Goal: Information Seeking & Learning: Find contact information

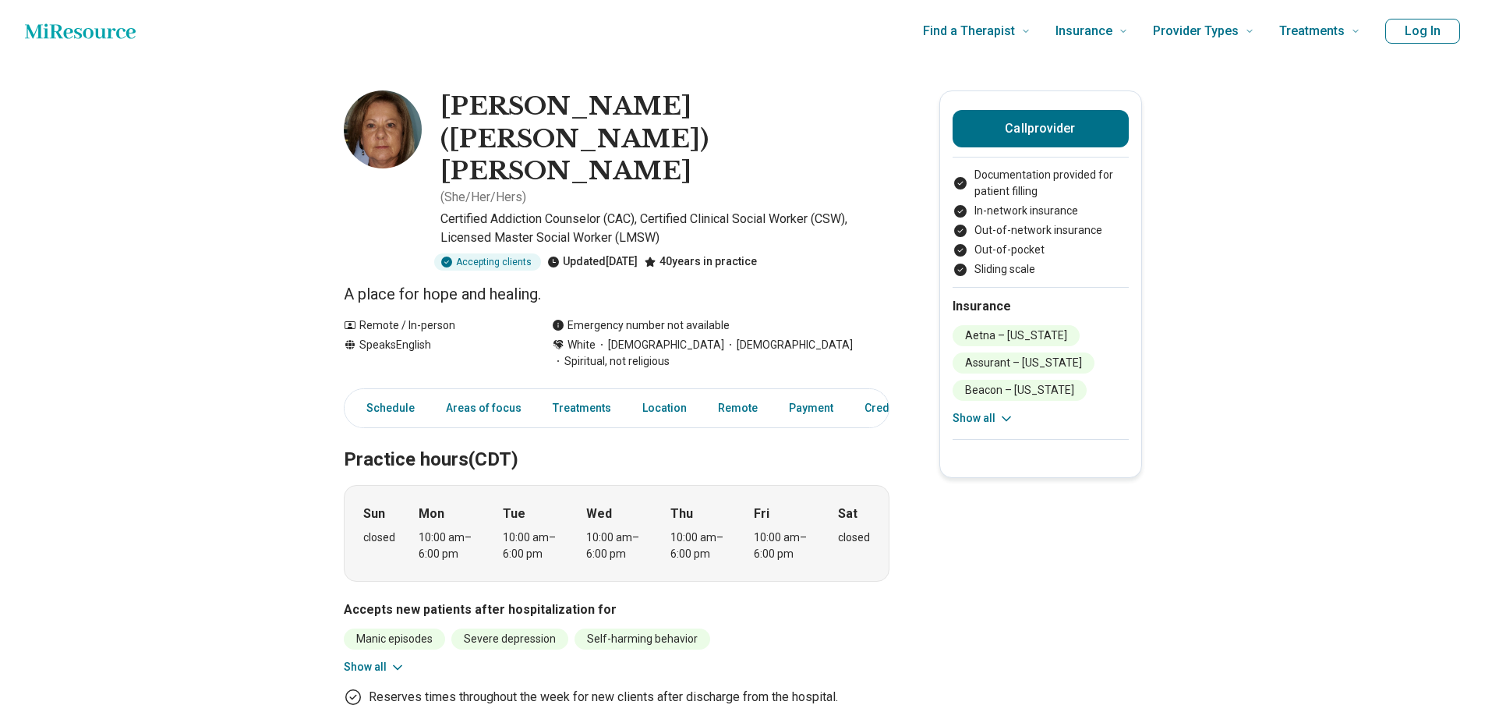
drag, startPoint x: 0, startPoint y: 0, endPoint x: 286, endPoint y: 468, distance: 548.8
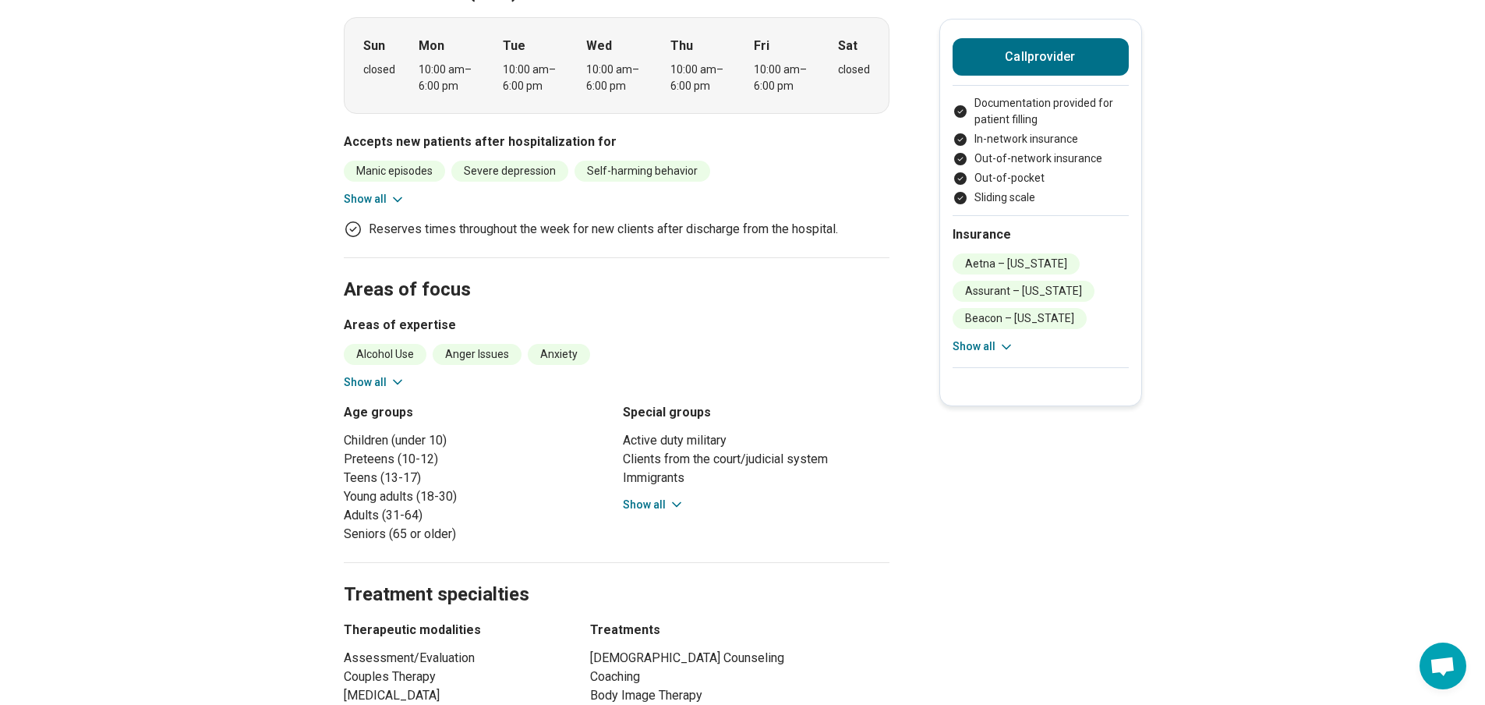
scroll to position [779, 0]
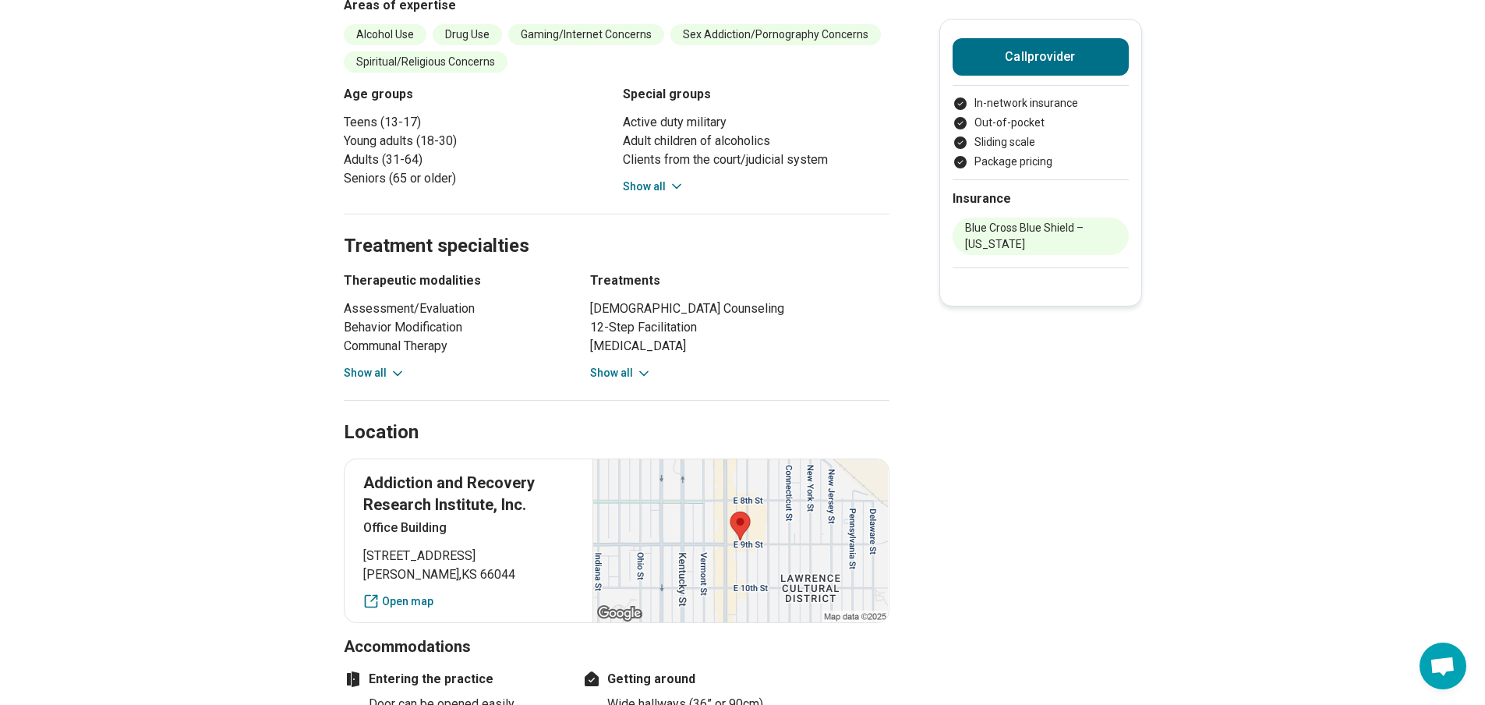
scroll to position [546, 0]
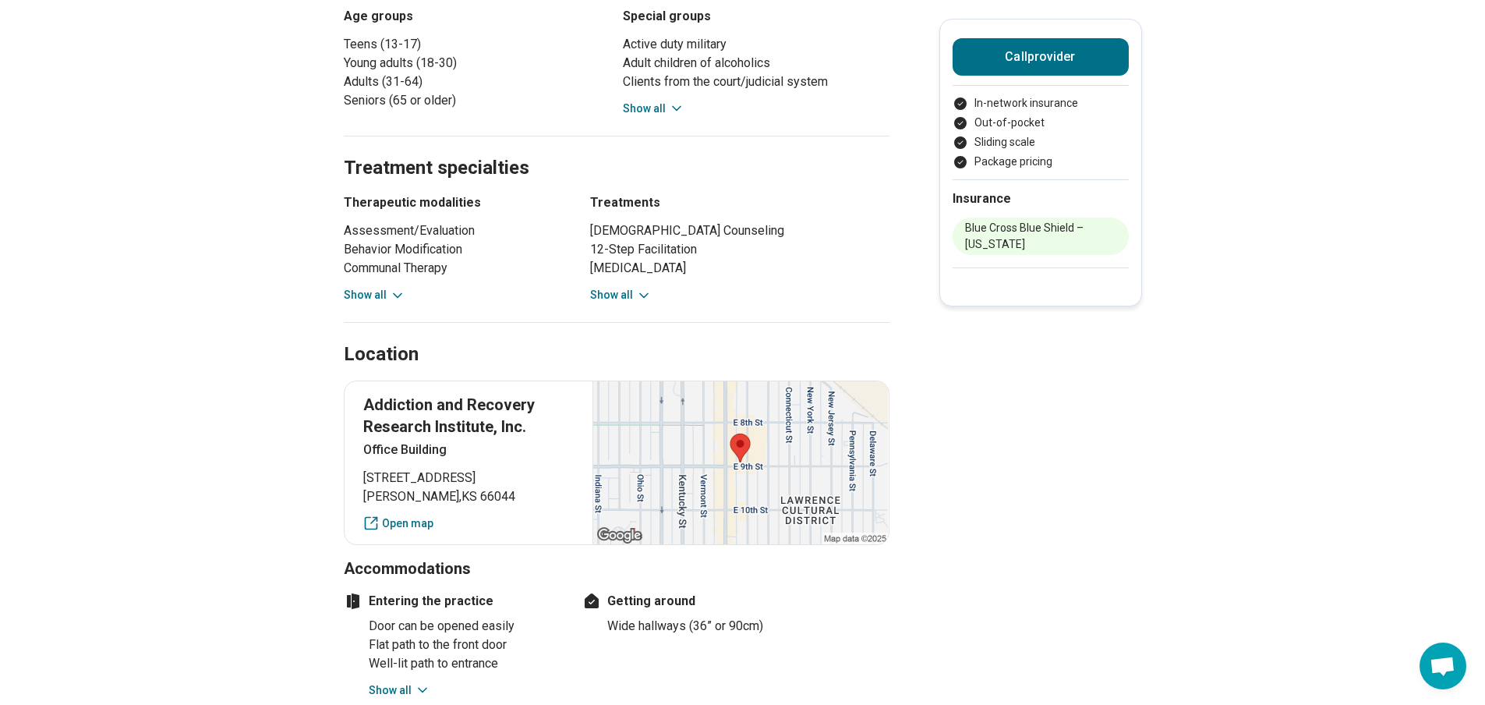
click at [419, 431] on p "Addiction and Recovery Research Institute, Inc." at bounding box center [468, 416] width 211 height 44
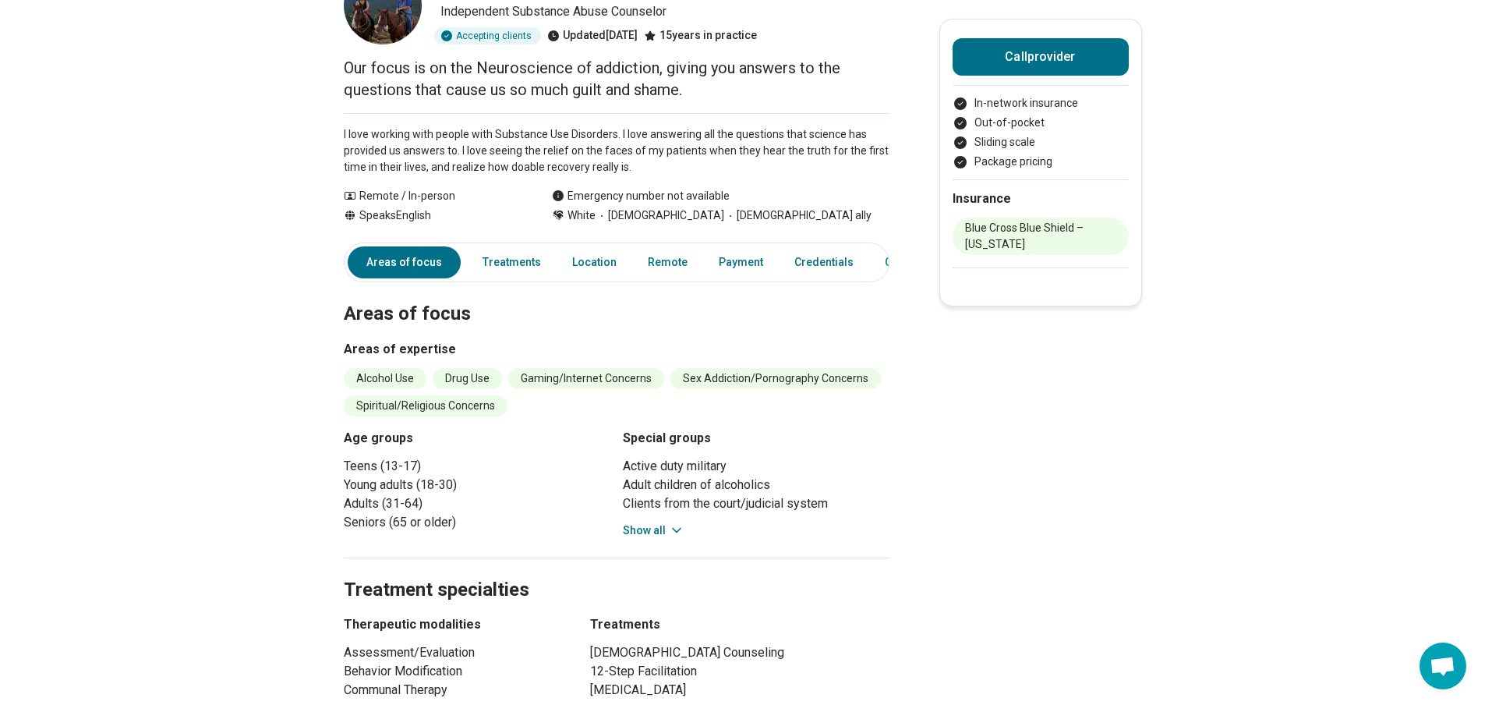
scroll to position [0, 0]
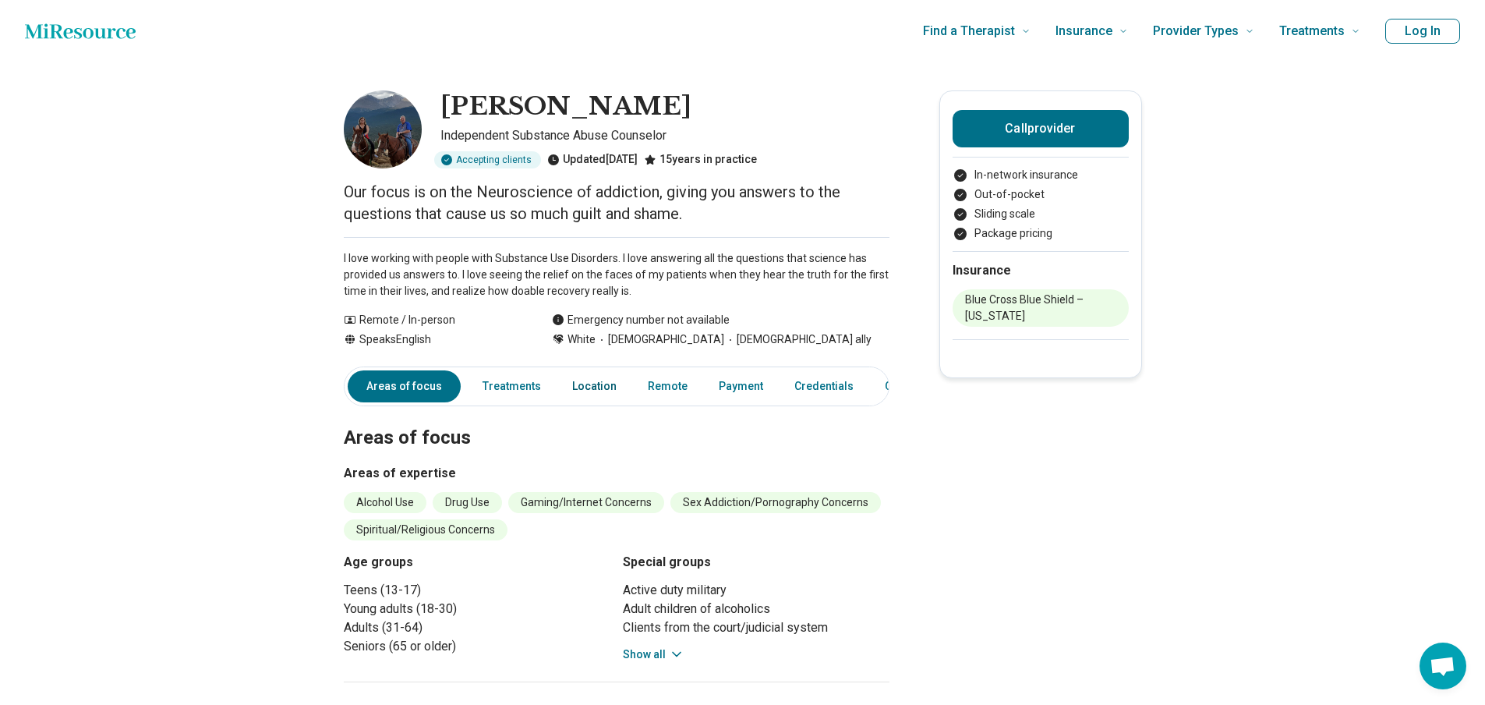
click at [589, 390] on link "Location" at bounding box center [594, 386] width 63 height 32
